Goal: Browse casually: Explore the website without a specific task or goal

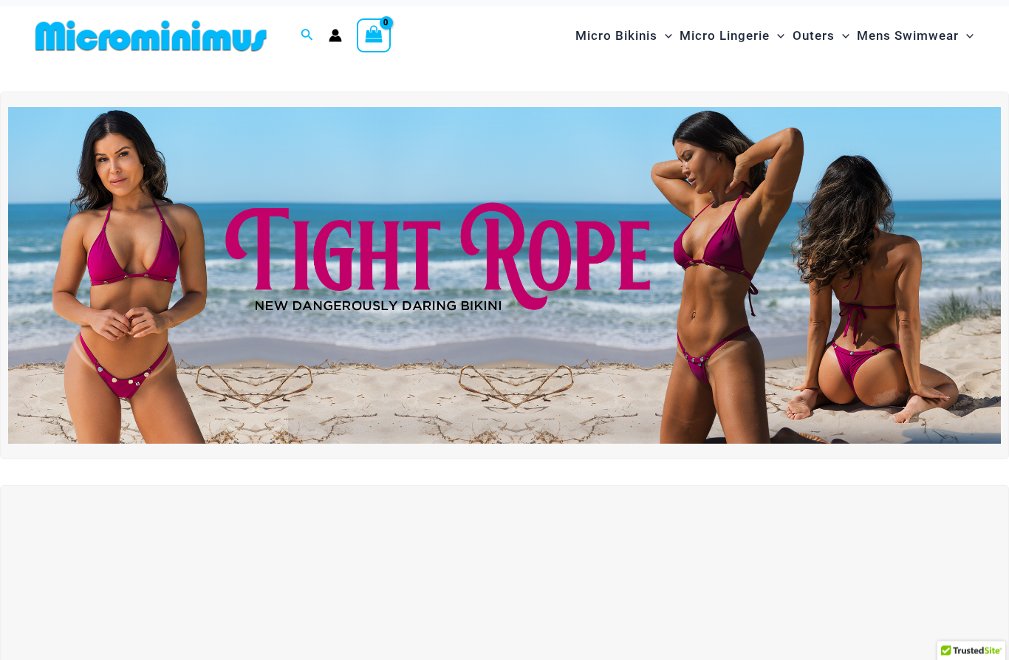
scroll to position [4, 0]
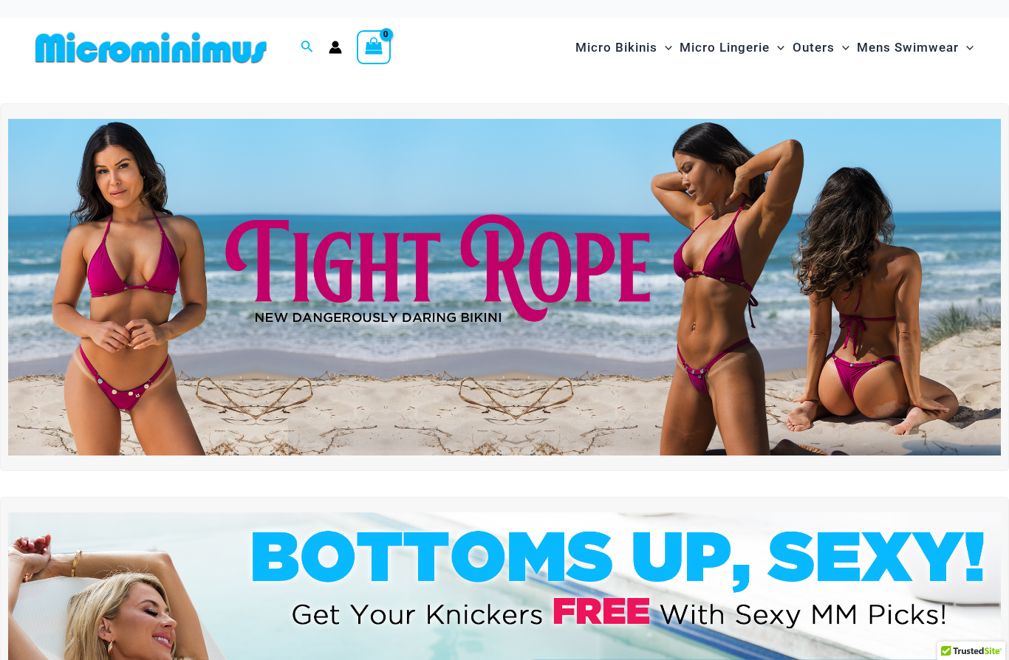
click at [549, 281] on img at bounding box center [504, 287] width 993 height 337
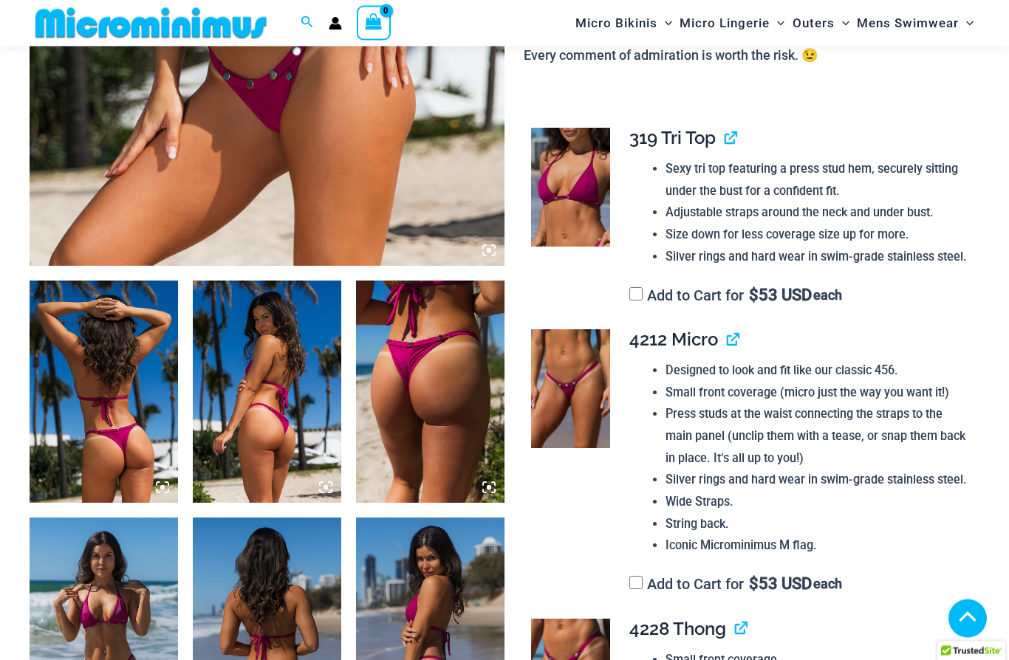
scroll to position [582, 0]
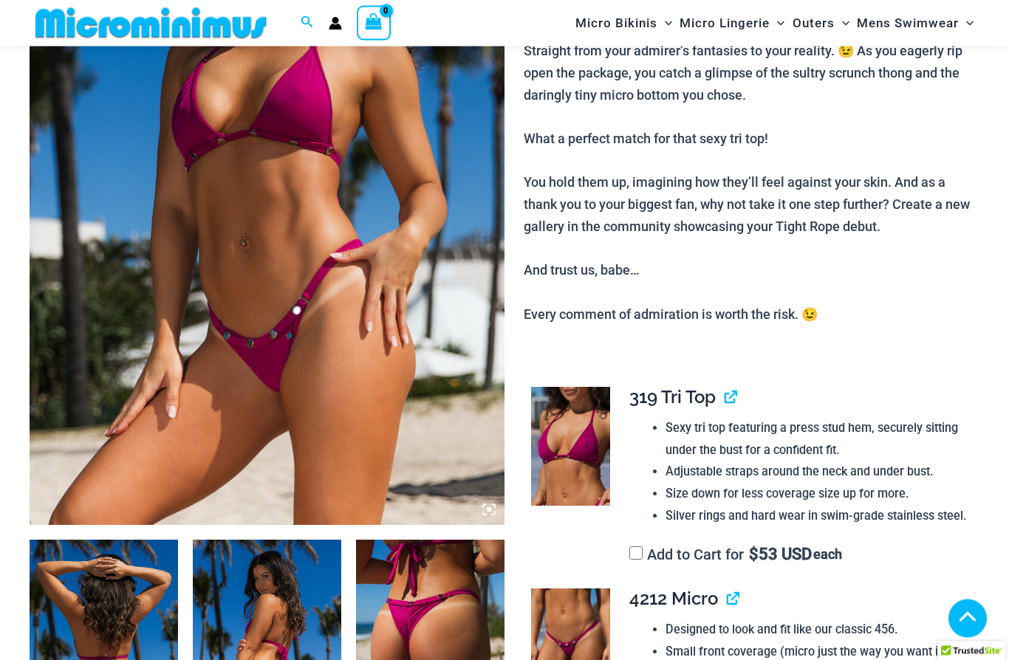
click at [108, 273] on img at bounding box center [267, 169] width 475 height 713
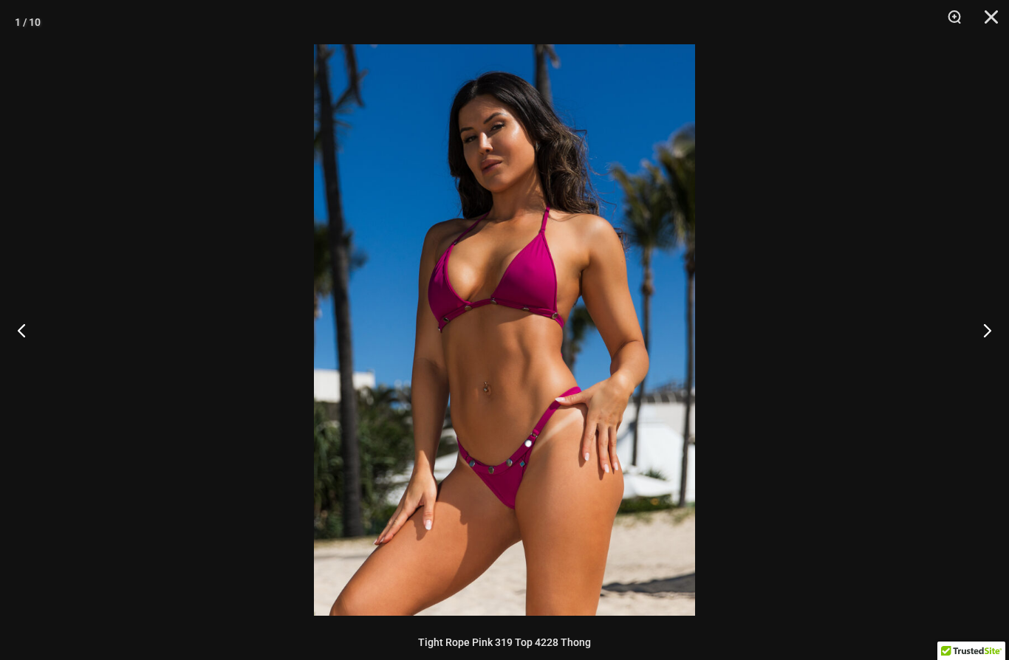
click at [988, 327] on button "Next" at bounding box center [980, 330] width 55 height 74
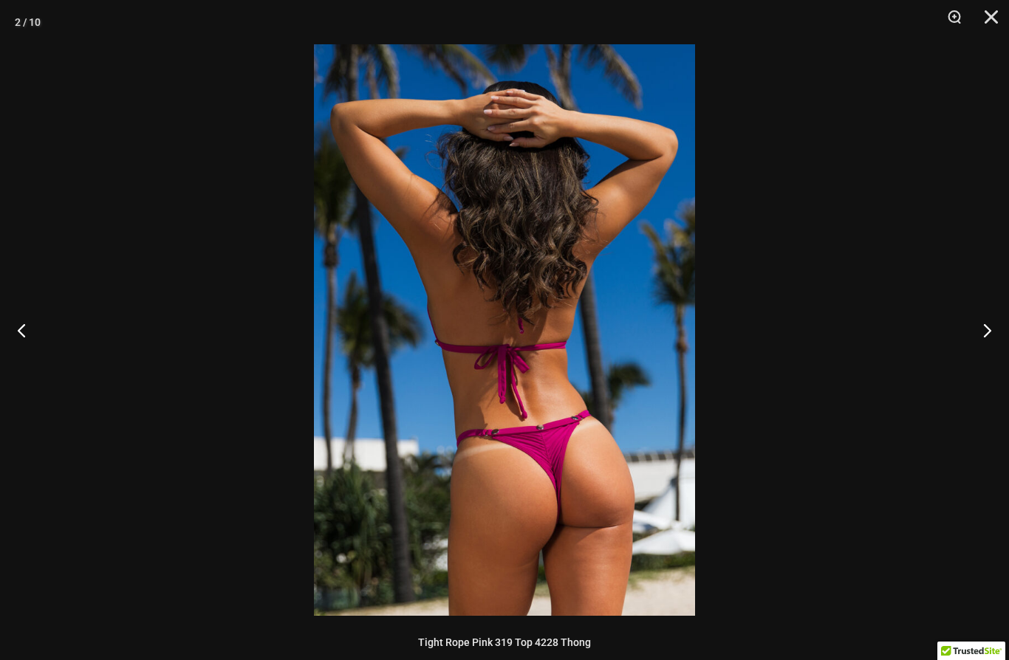
click at [989, 327] on button "Next" at bounding box center [980, 330] width 55 height 74
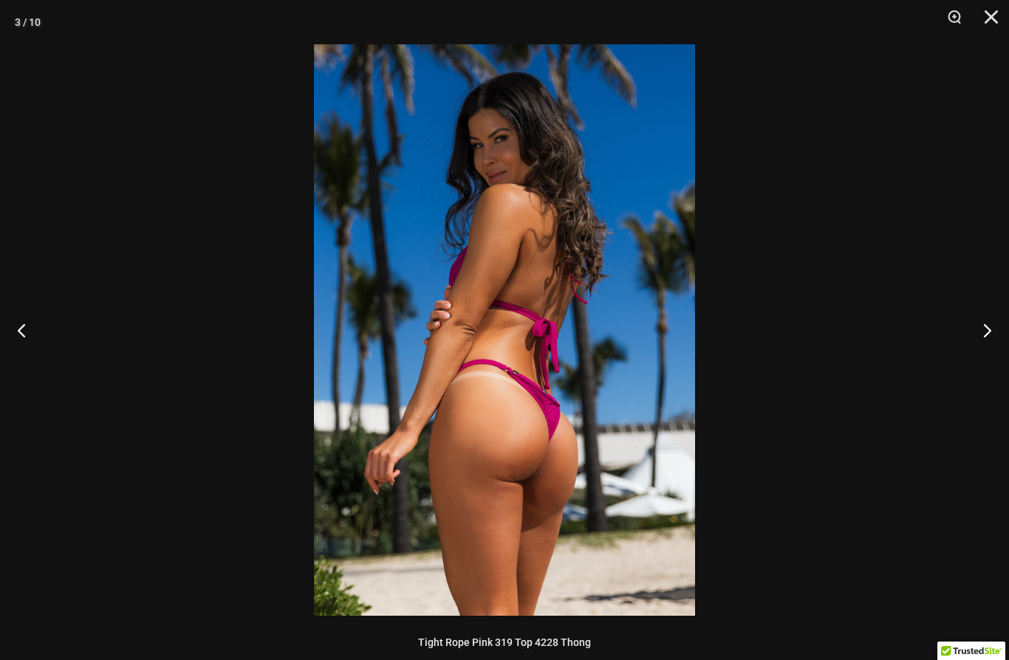
click at [987, 324] on button "Next" at bounding box center [980, 330] width 55 height 74
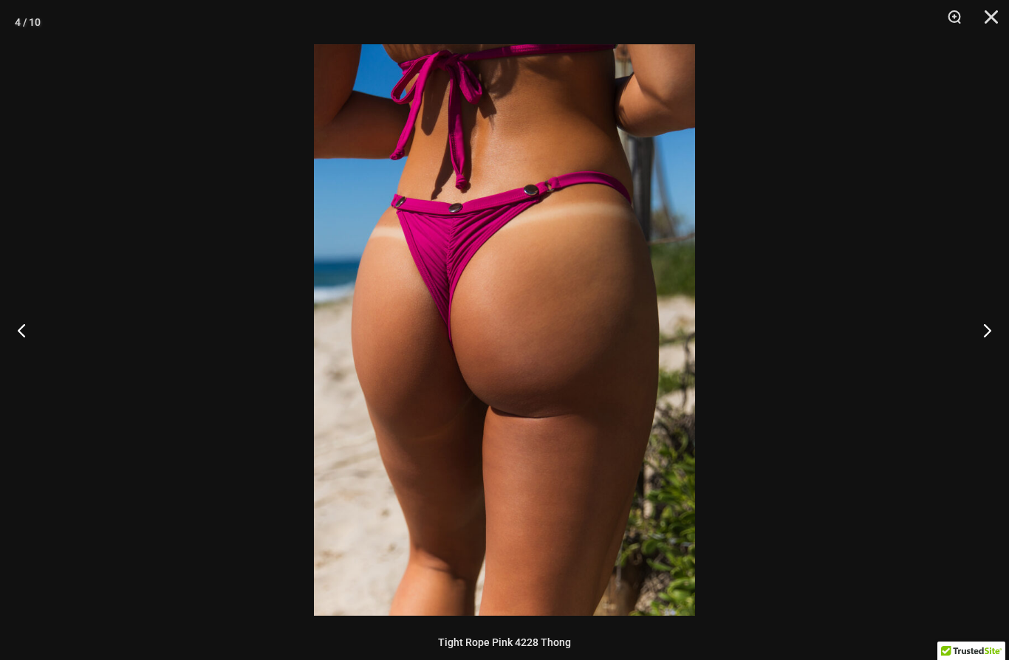
click at [987, 323] on button "Next" at bounding box center [980, 330] width 55 height 74
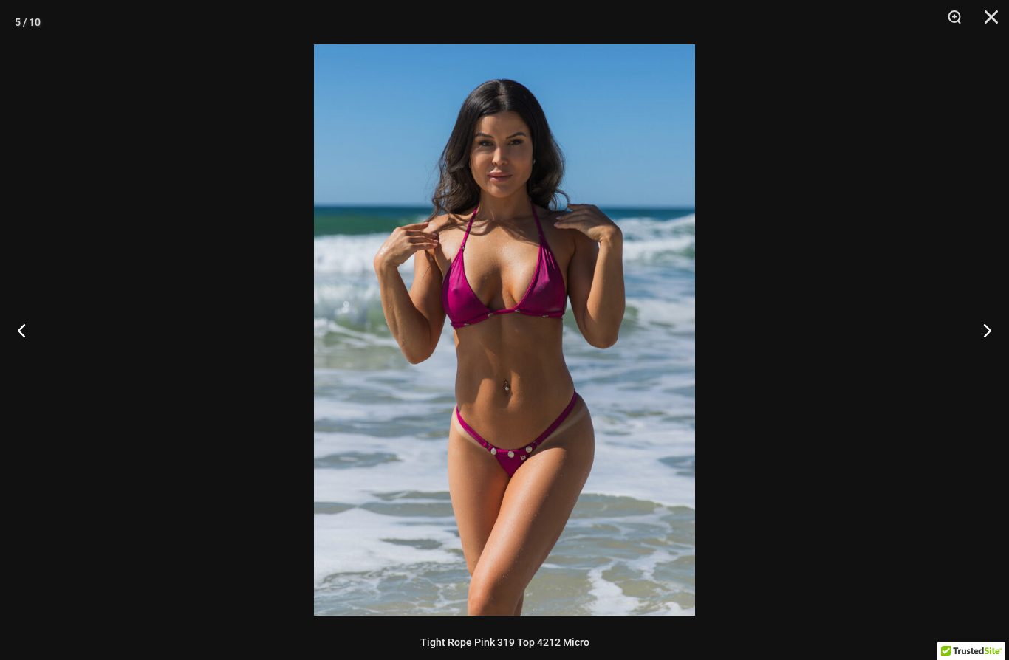
click at [987, 323] on button "Next" at bounding box center [980, 330] width 55 height 74
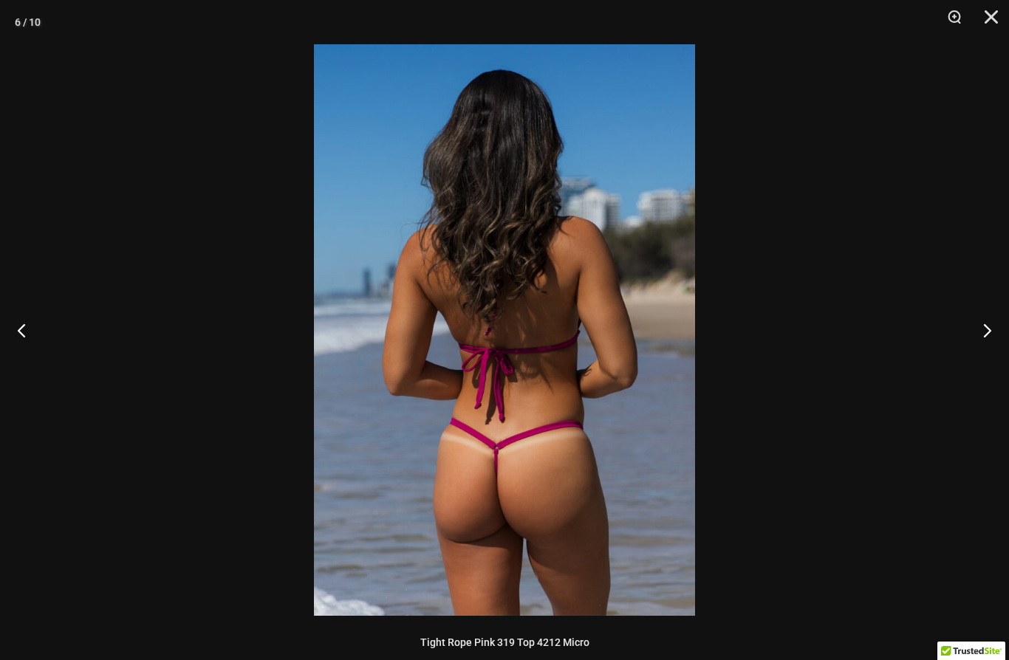
click at [987, 323] on button "Next" at bounding box center [980, 330] width 55 height 74
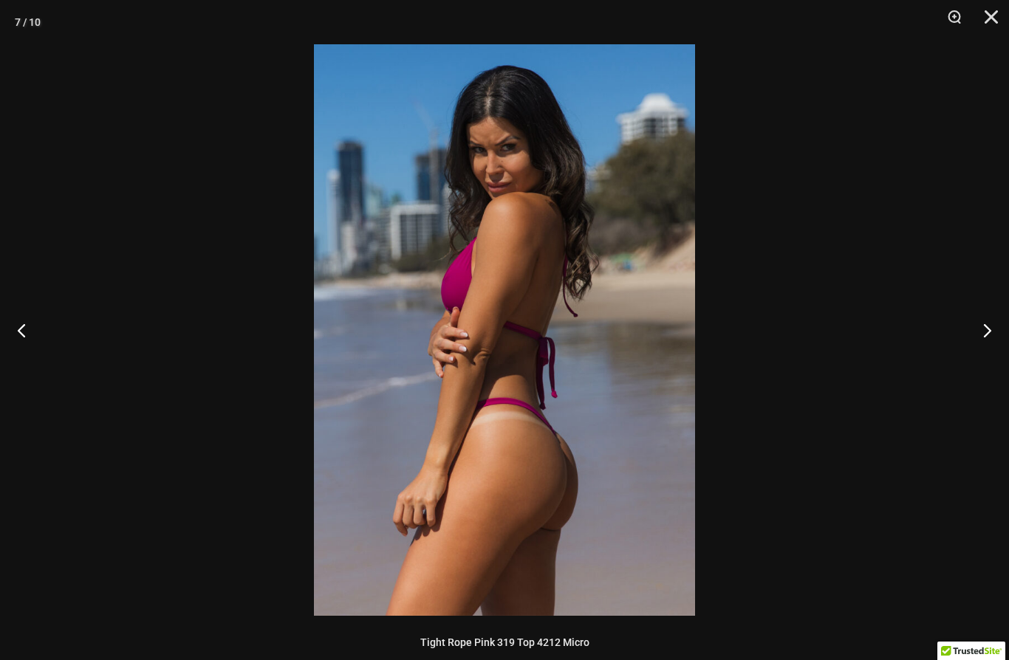
click at [987, 323] on button "Next" at bounding box center [980, 330] width 55 height 74
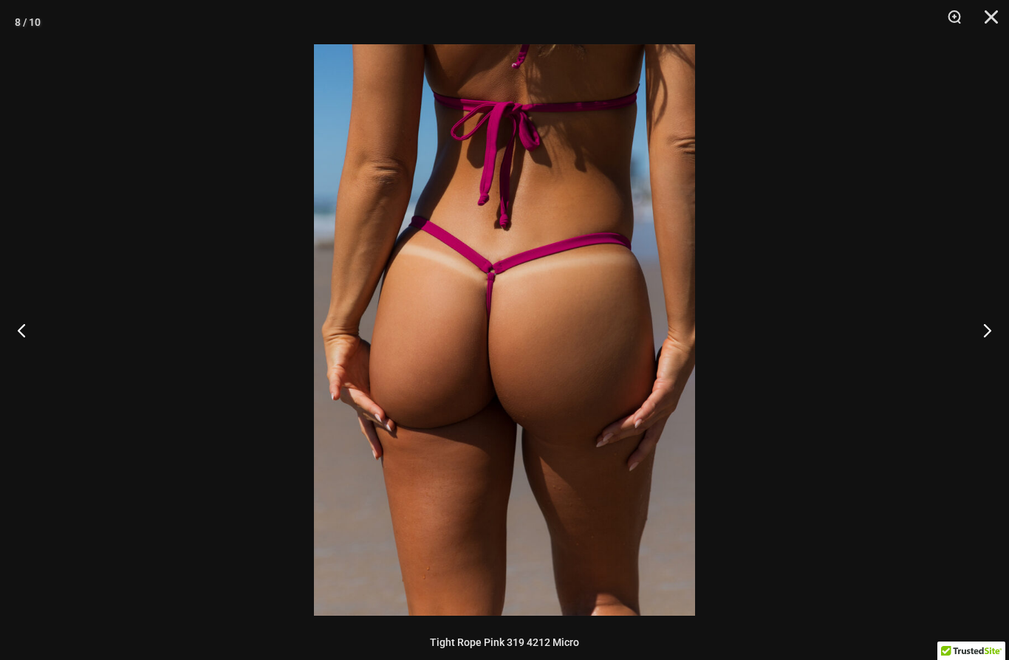
click at [987, 322] on button "Next" at bounding box center [980, 330] width 55 height 74
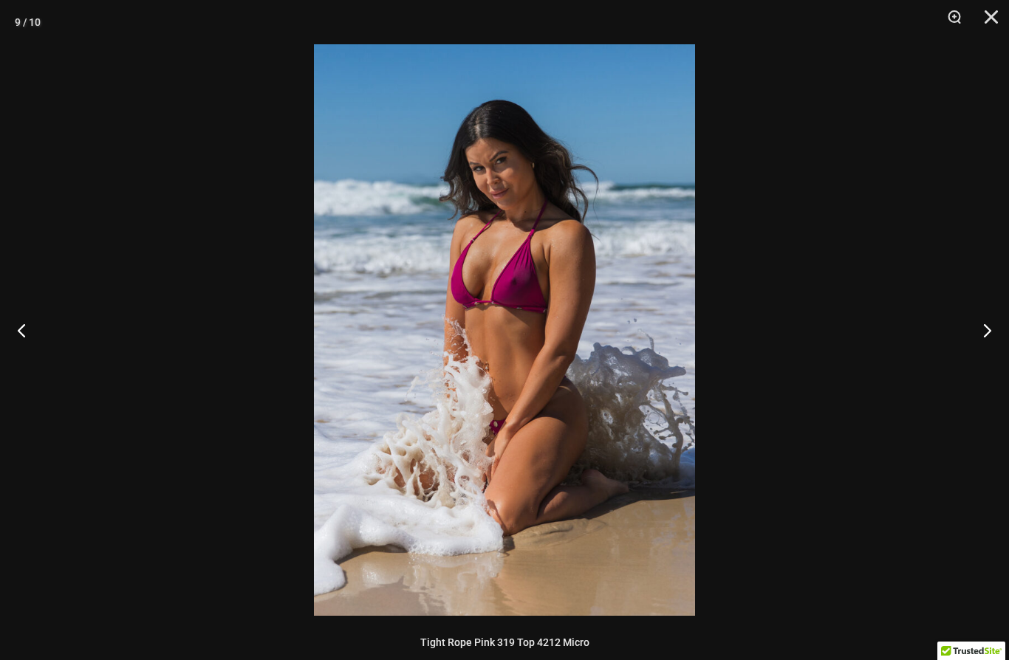
click at [987, 323] on button "Next" at bounding box center [980, 330] width 55 height 74
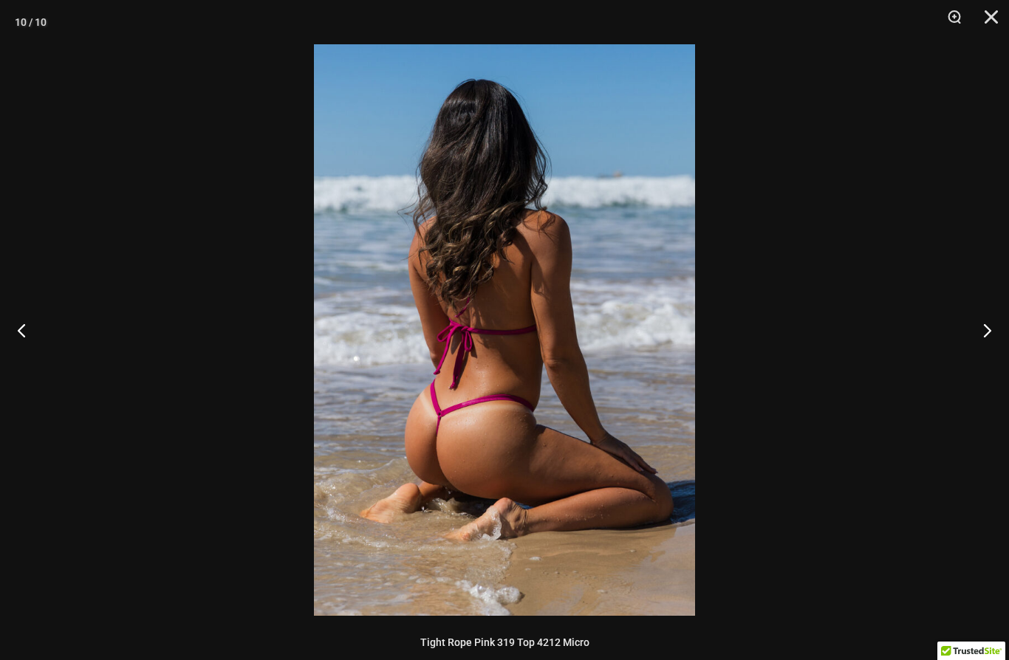
click at [987, 323] on button "Next" at bounding box center [980, 330] width 55 height 74
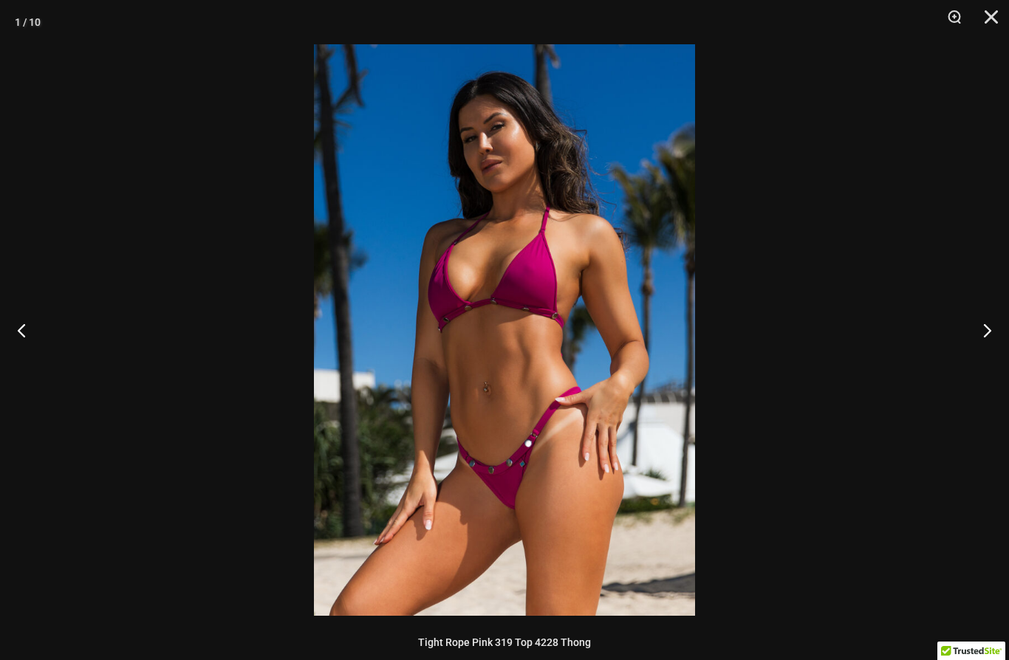
click at [987, 323] on button "Next" at bounding box center [980, 330] width 55 height 74
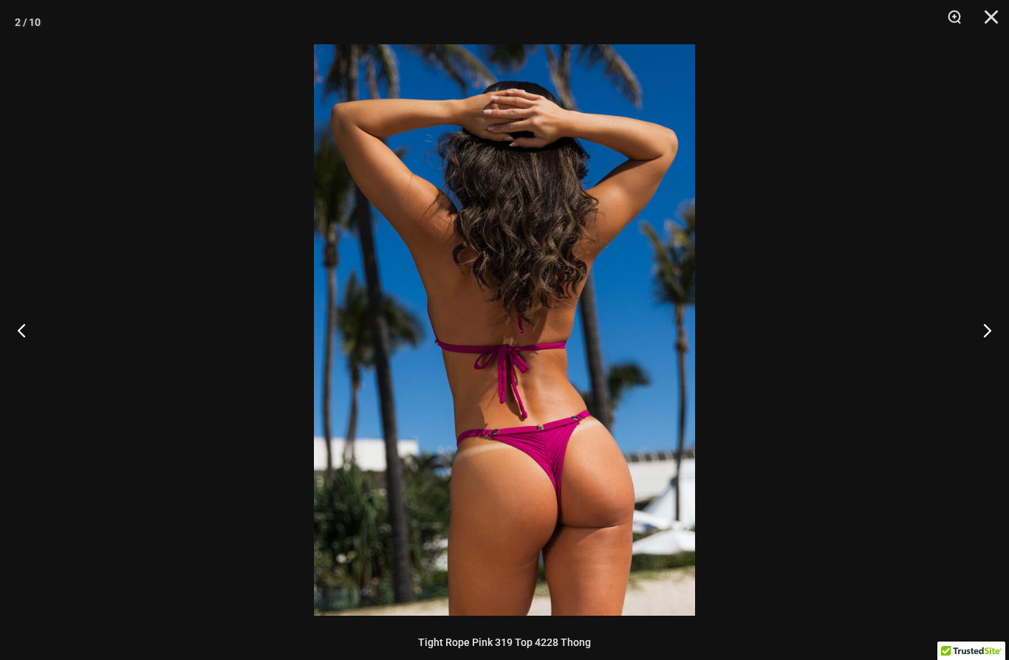
click at [988, 323] on button "Next" at bounding box center [980, 330] width 55 height 74
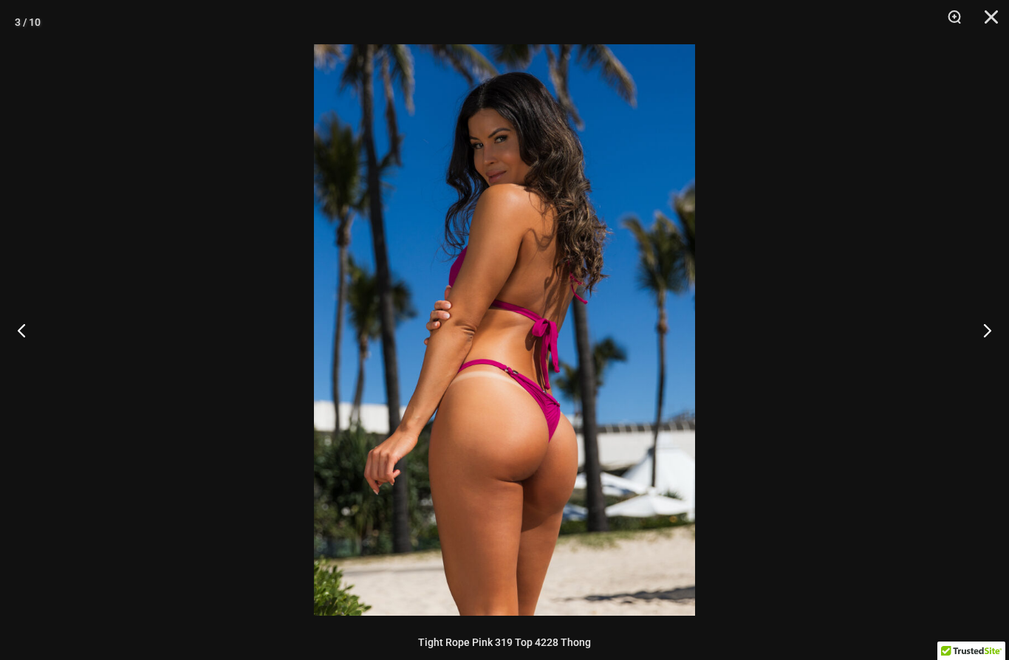
click at [988, 323] on button "Next" at bounding box center [980, 330] width 55 height 74
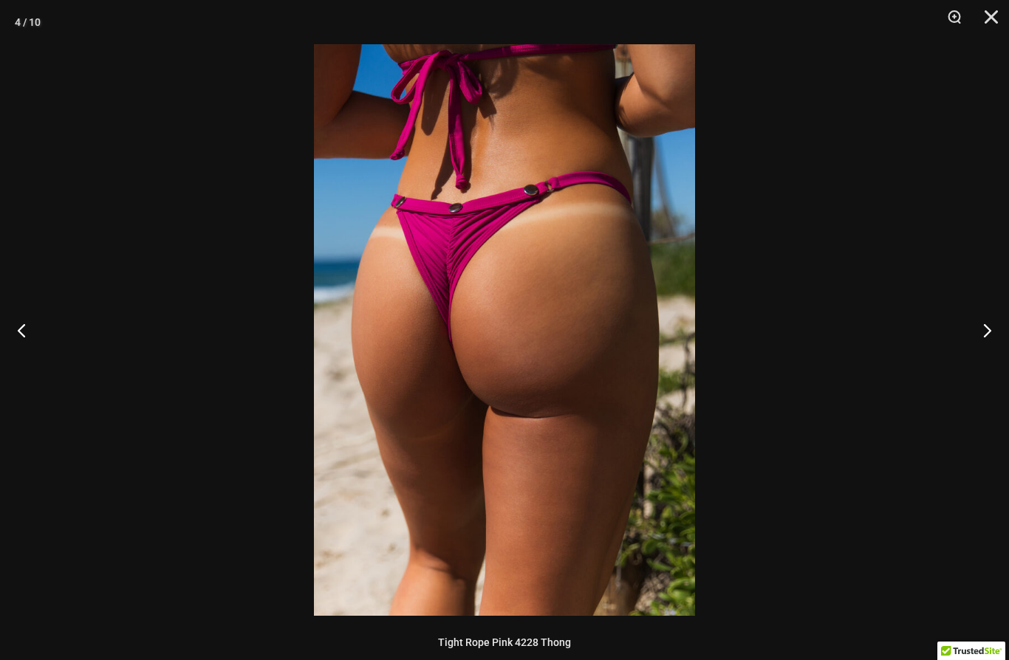
click at [987, 323] on button "Next" at bounding box center [980, 330] width 55 height 74
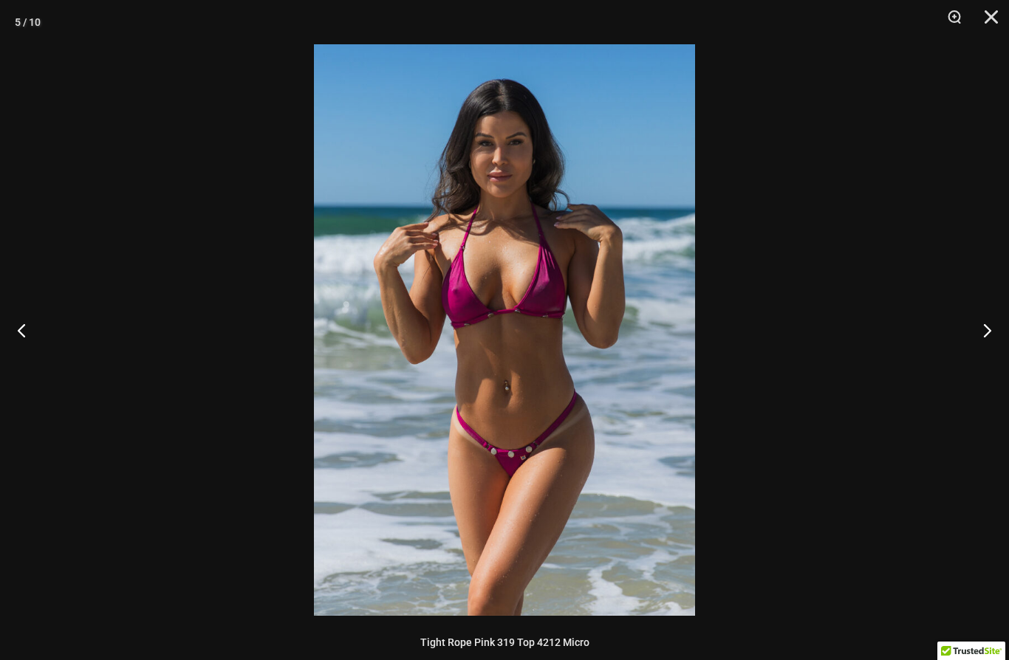
click at [987, 323] on button "Next" at bounding box center [980, 330] width 55 height 74
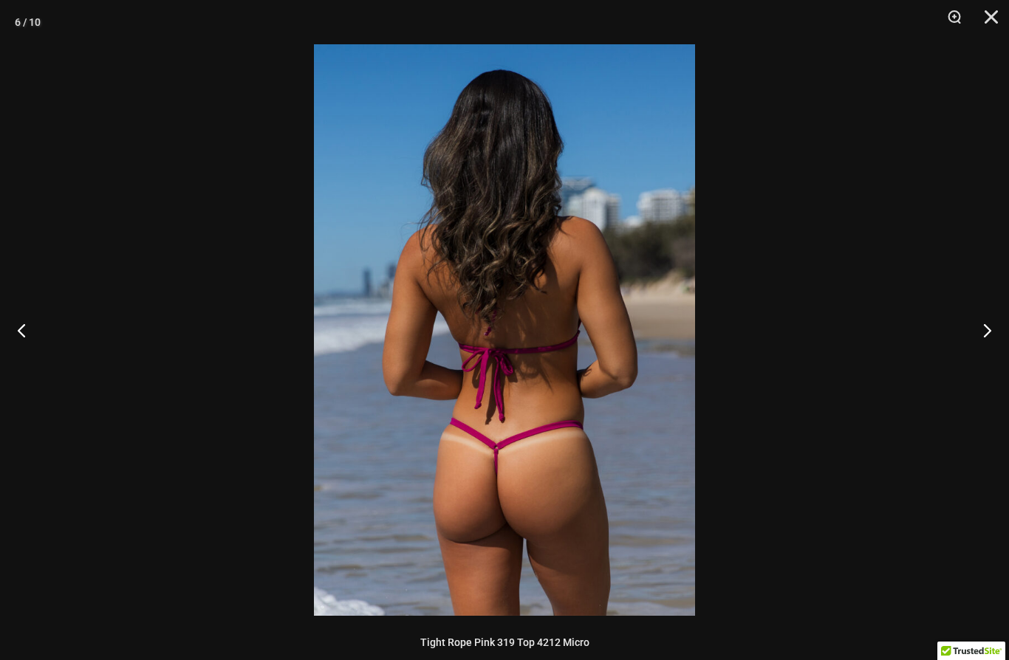
click at [987, 323] on button "Next" at bounding box center [980, 330] width 55 height 74
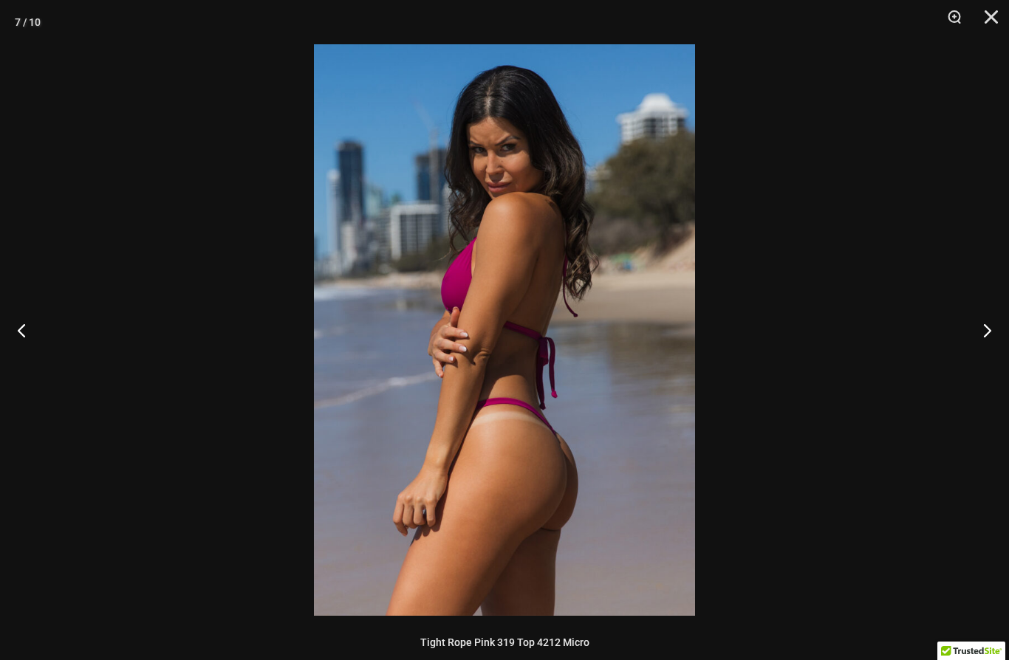
click at [987, 323] on button "Next" at bounding box center [980, 330] width 55 height 74
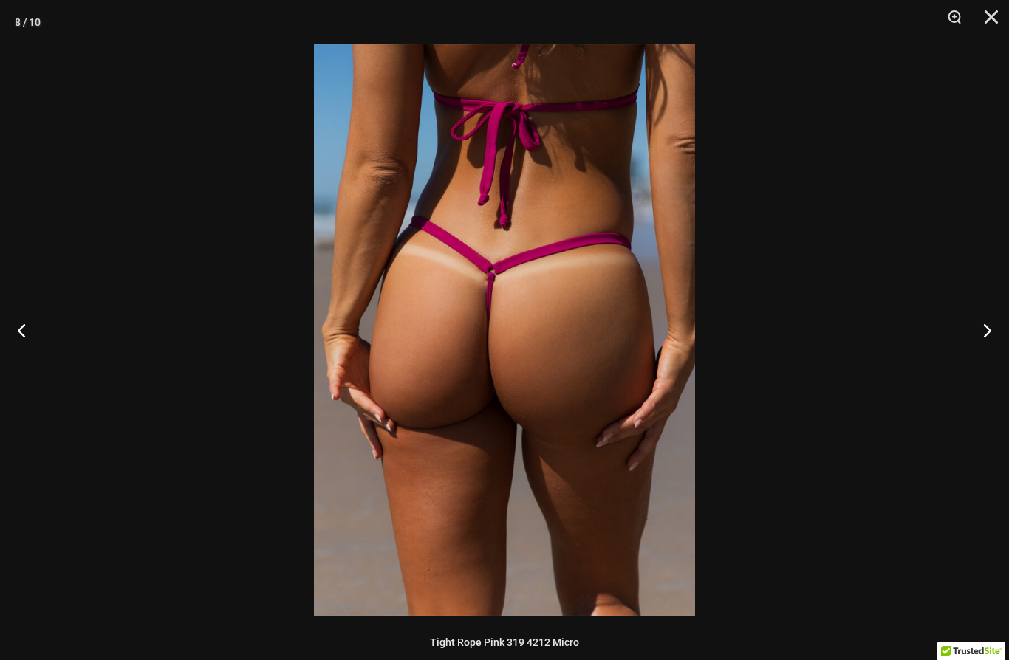
click at [987, 324] on button "Next" at bounding box center [980, 330] width 55 height 74
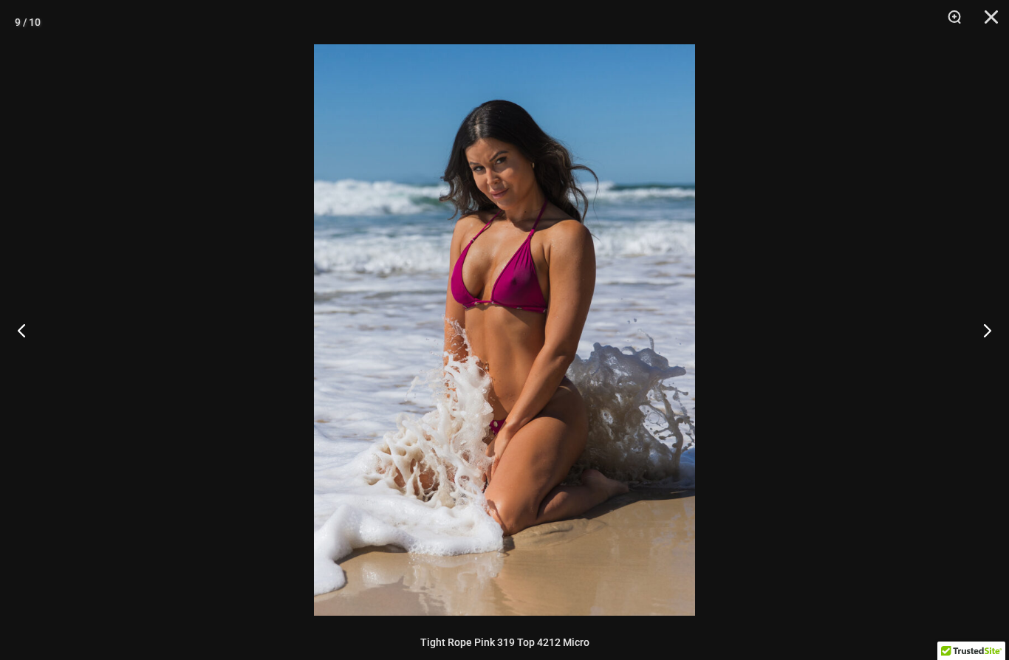
click at [989, 323] on button "Next" at bounding box center [980, 330] width 55 height 74
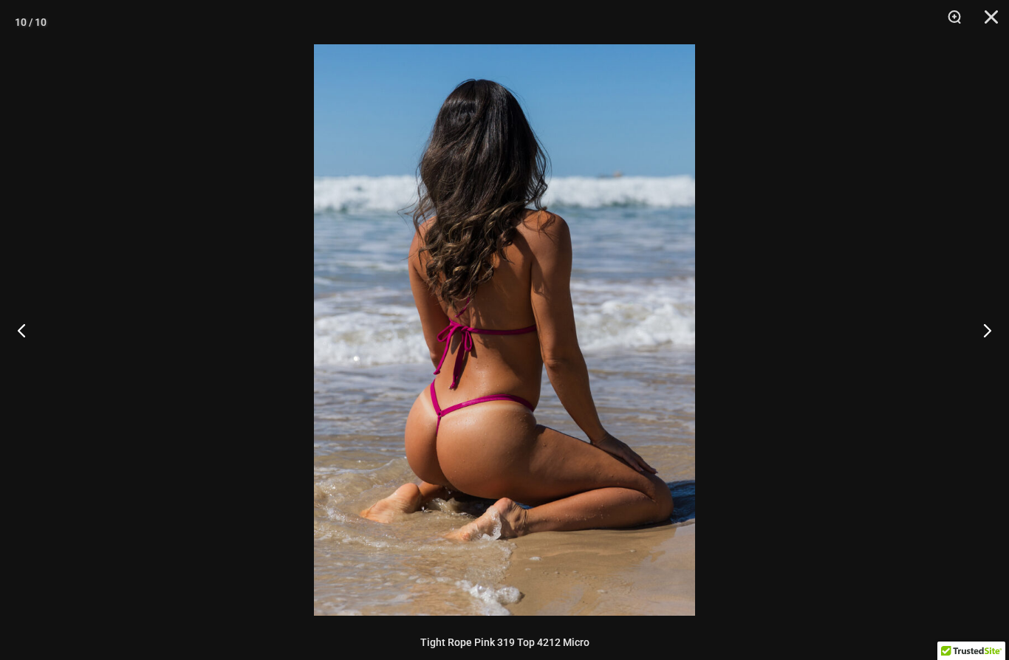
click at [989, 323] on button "Next" at bounding box center [980, 330] width 55 height 74
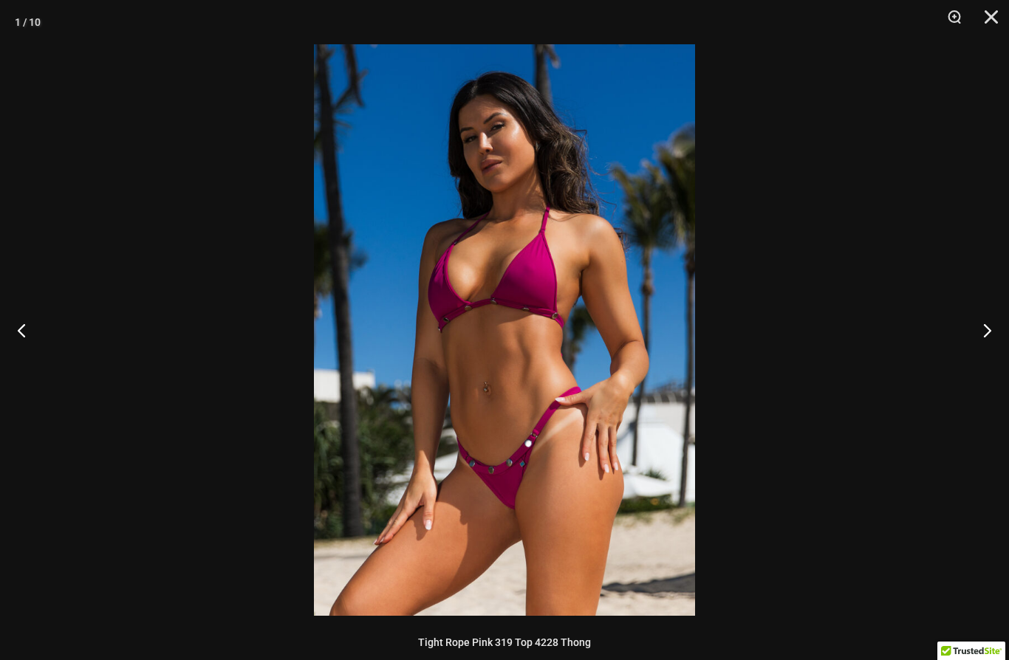
click at [987, 323] on button "Next" at bounding box center [980, 330] width 55 height 74
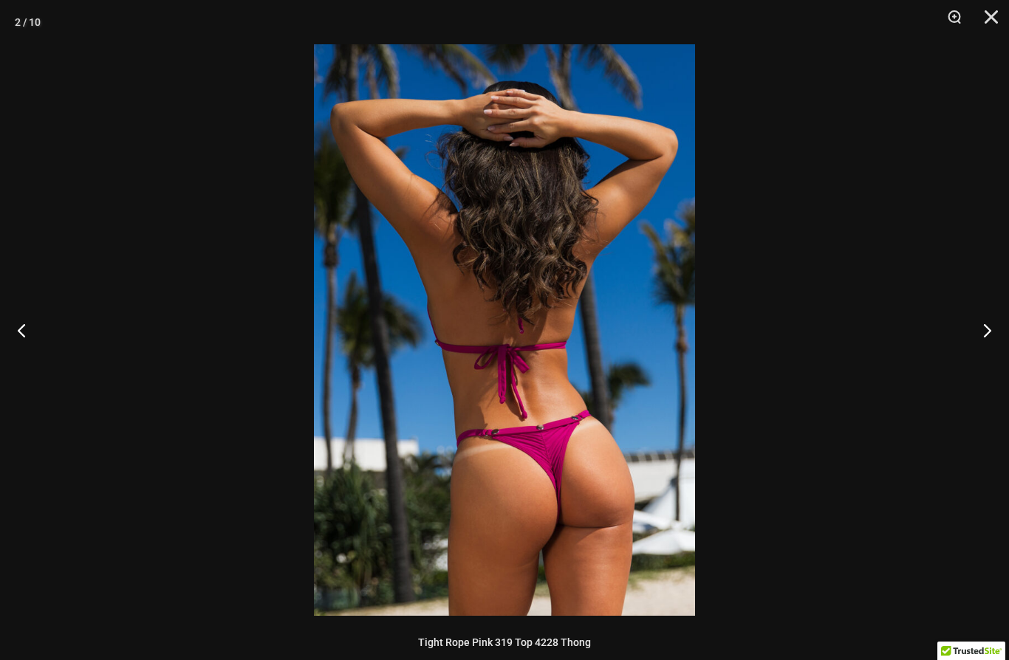
click at [987, 322] on button "Next" at bounding box center [980, 330] width 55 height 74
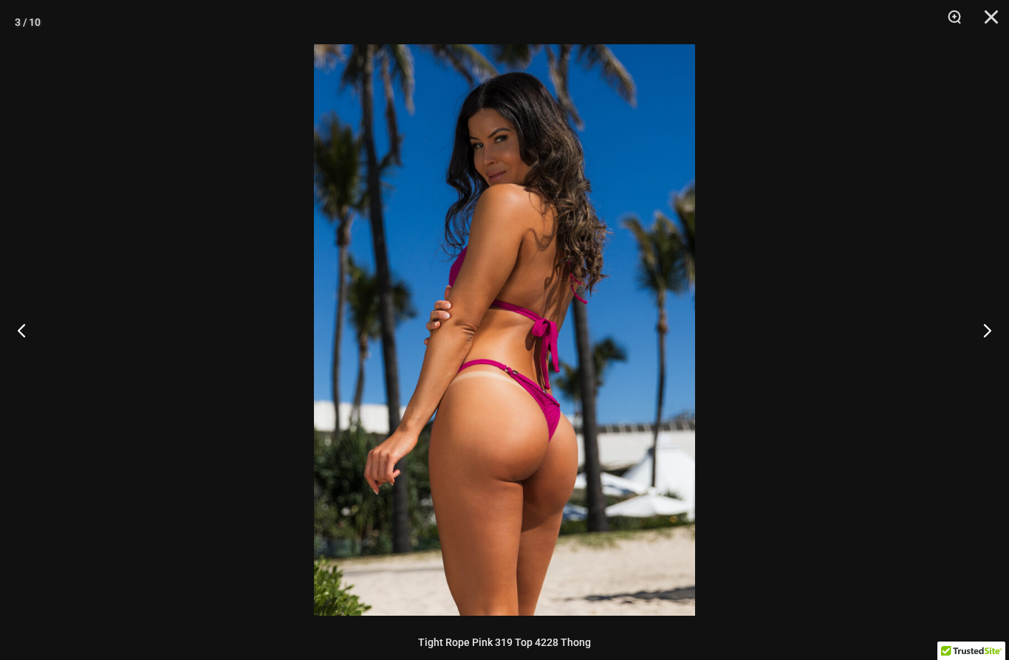
click at [998, 19] on button "Close" at bounding box center [985, 22] width 37 height 44
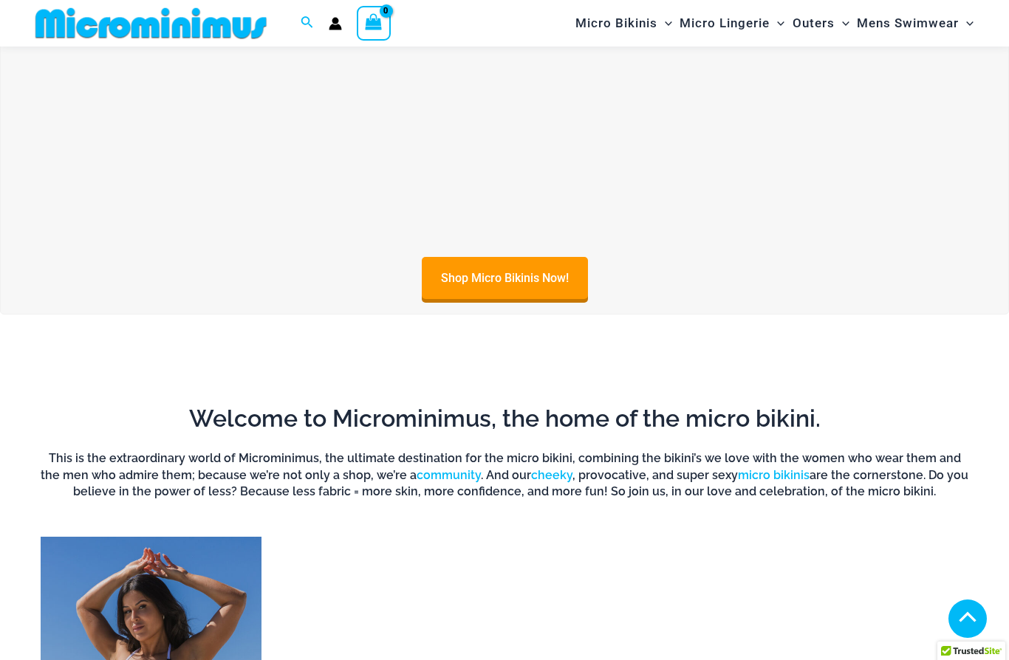
scroll to position [525, 0]
